Goal: Transaction & Acquisition: Purchase product/service

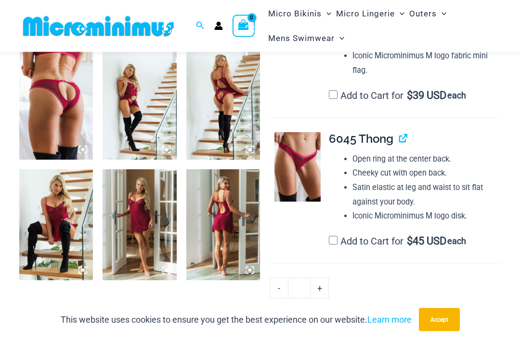
scroll to position [734, 0]
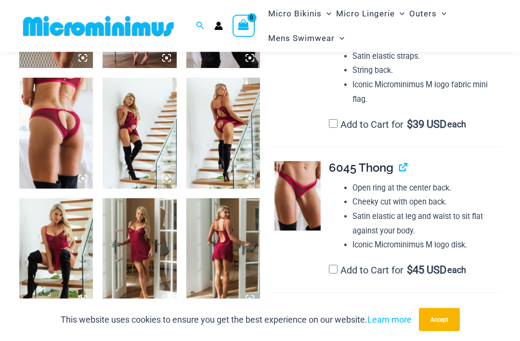
click at [51, 261] on img at bounding box center [56, 253] width 74 height 111
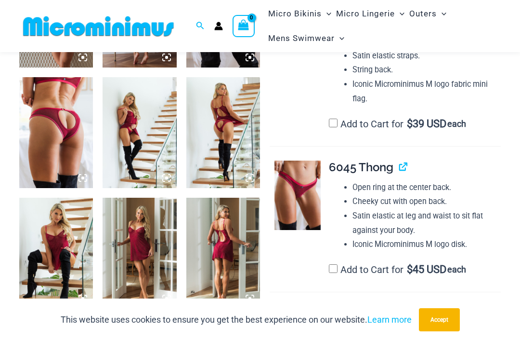
click at [452, 331] on button "Accept" at bounding box center [439, 319] width 41 height 23
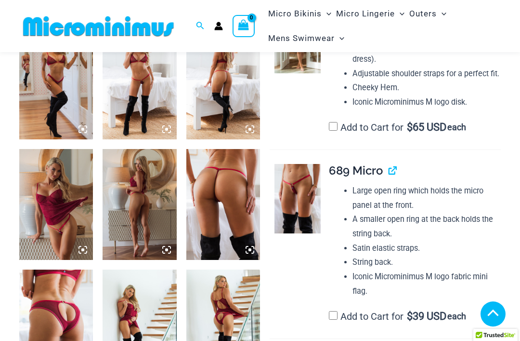
scroll to position [617, 0]
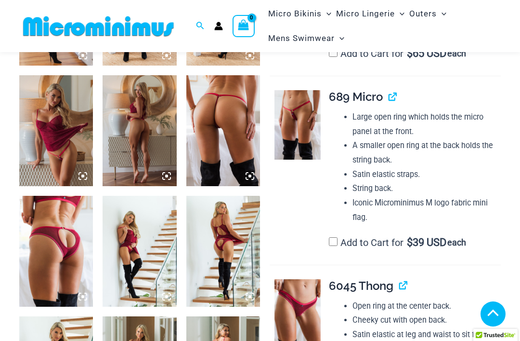
click at [39, 159] on img at bounding box center [56, 130] width 74 height 111
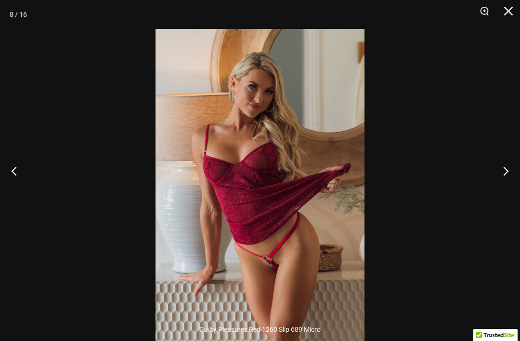
click at [503, 186] on button "Next" at bounding box center [502, 170] width 36 height 48
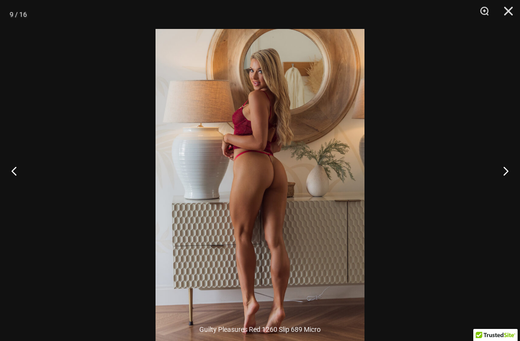
click at [506, 191] on button "Next" at bounding box center [502, 170] width 36 height 48
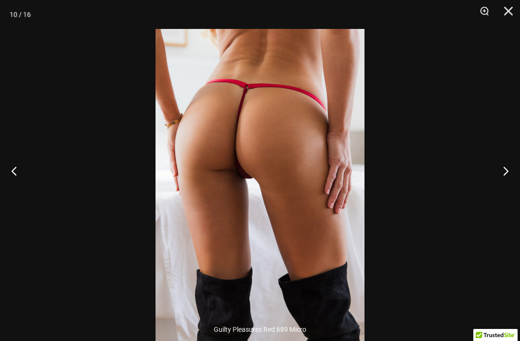
click at [505, 195] on button "Next" at bounding box center [502, 170] width 36 height 48
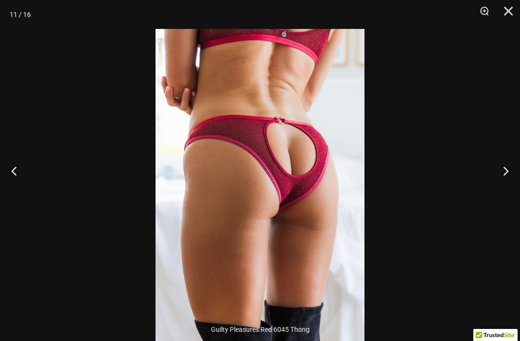
click at [504, 195] on button "Next" at bounding box center [502, 170] width 36 height 48
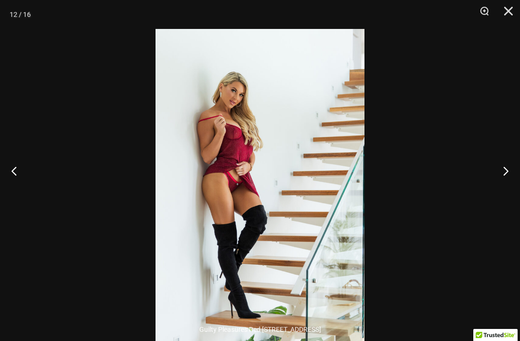
click at [504, 195] on button "Next" at bounding box center [502, 170] width 36 height 48
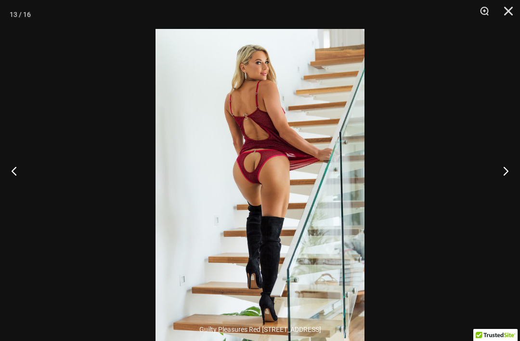
click at [503, 194] on button "Next" at bounding box center [502, 170] width 36 height 48
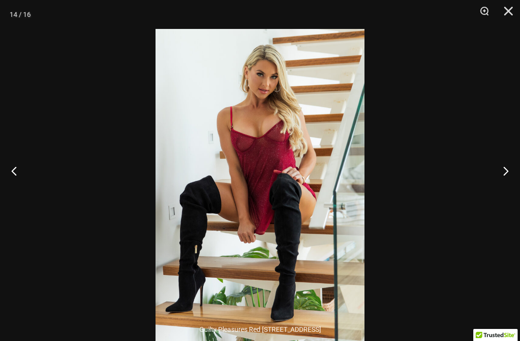
click at [503, 194] on button "Next" at bounding box center [502, 170] width 36 height 48
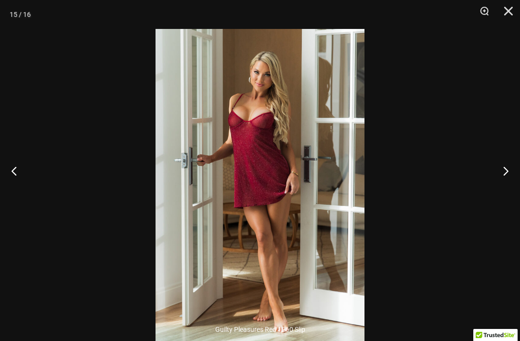
click at [512, 10] on button "Close" at bounding box center [505, 14] width 24 height 29
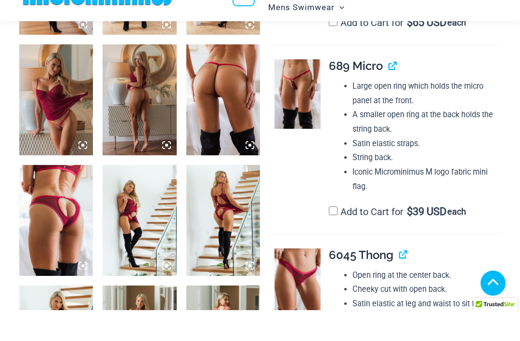
scroll to position [648, 0]
